Goal: Find specific page/section: Find specific page/section

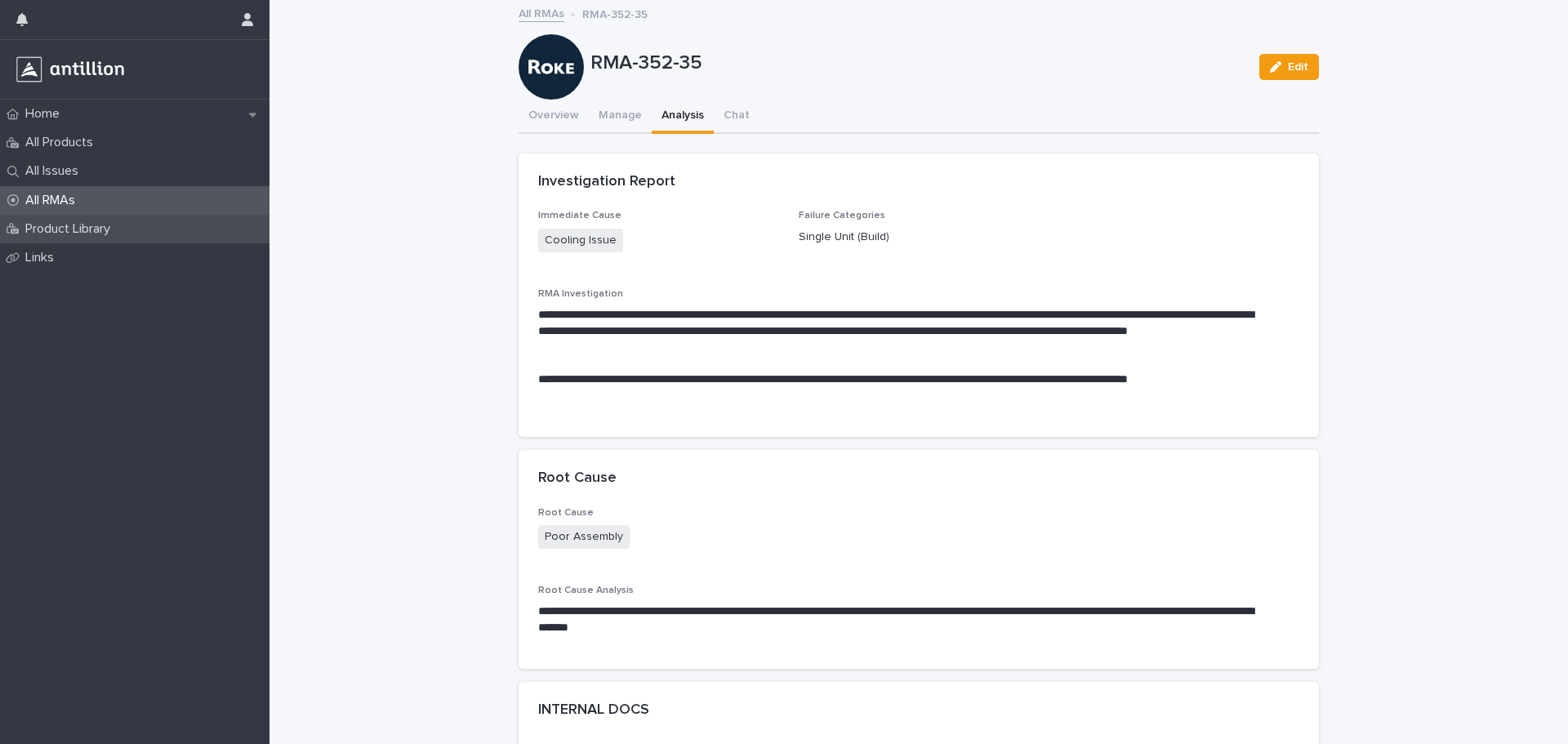
click at [71, 232] on p "Product Library" at bounding box center [71, 229] width 104 height 15
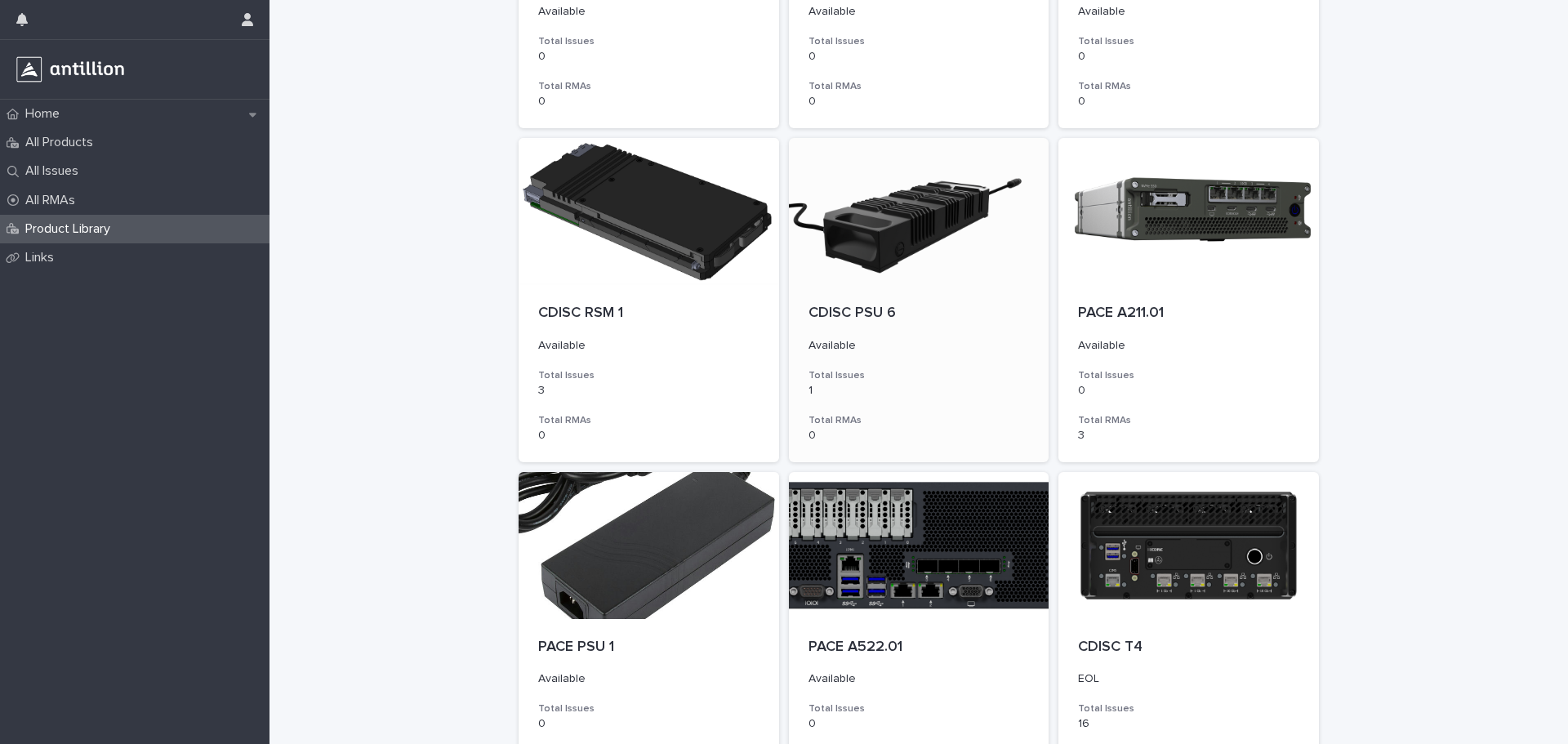
scroll to position [1143, 0]
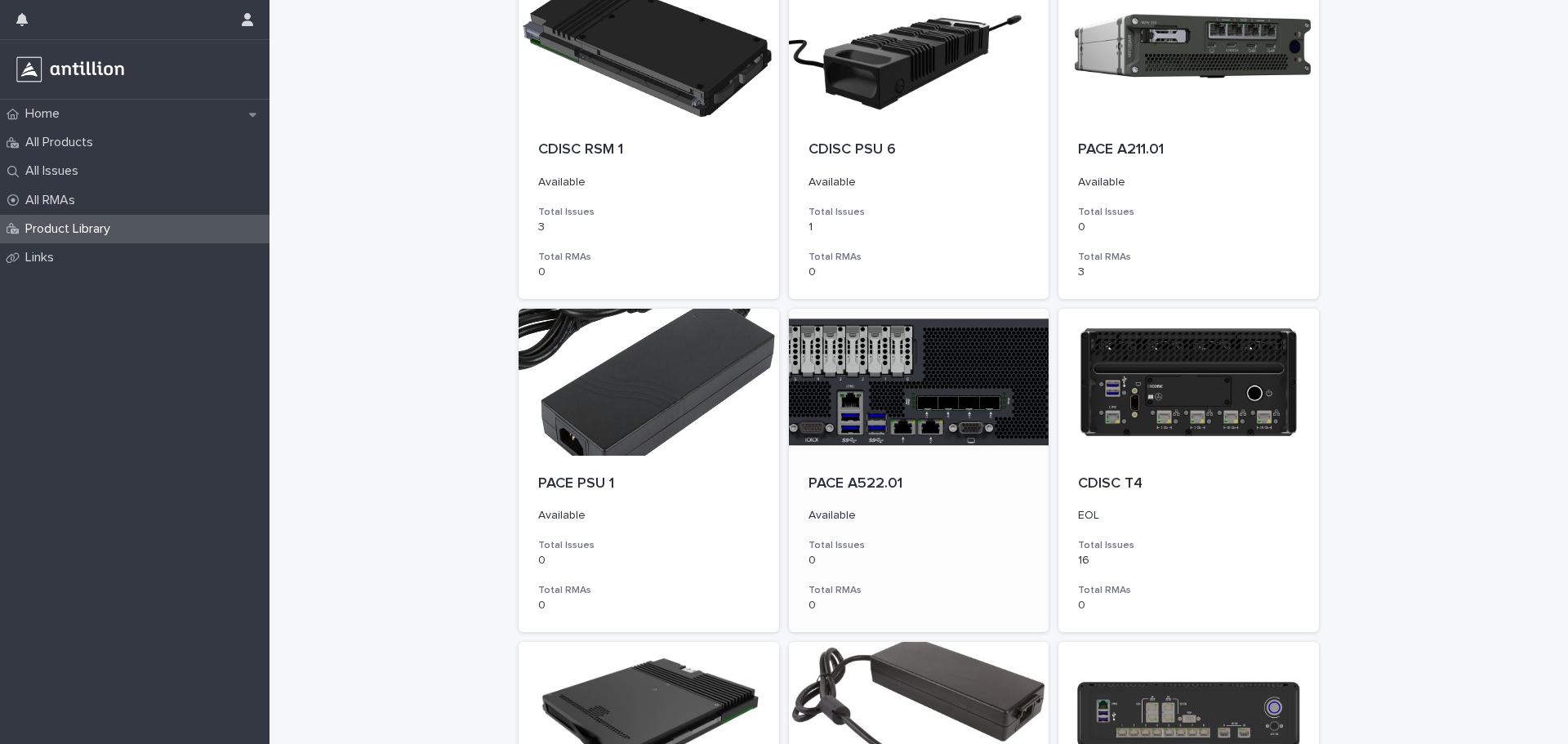
click at [953, 377] on div at bounding box center [919, 382] width 261 height 147
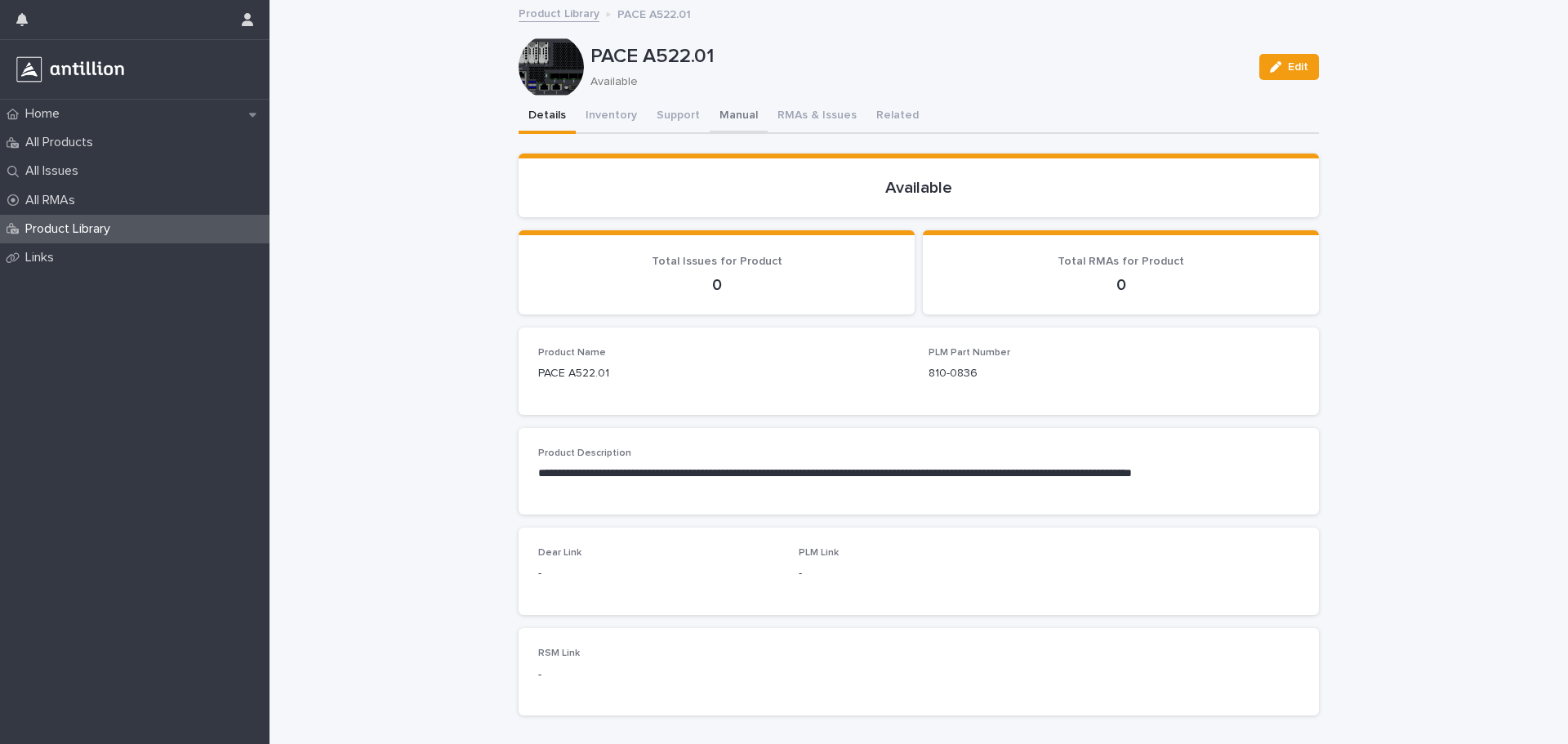
click at [745, 116] on button "Manual" at bounding box center [739, 117] width 58 height 34
